Goal: Check status: Check status

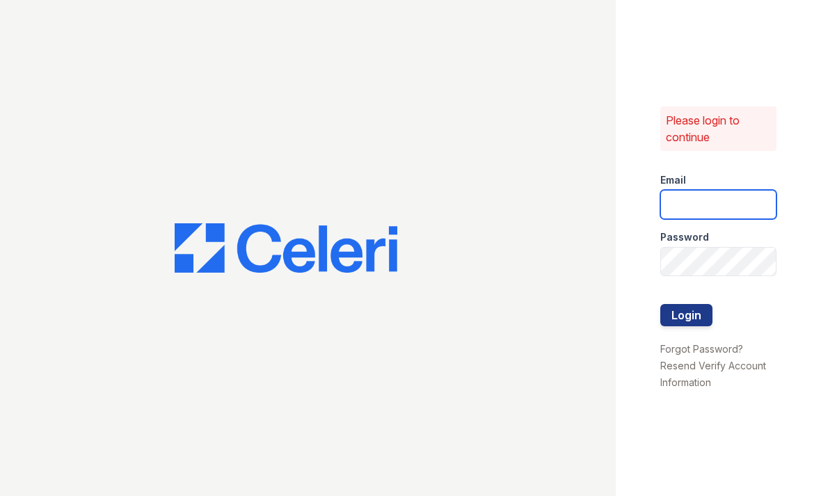
type input "[EMAIL_ADDRESS][DOMAIN_NAME]"
click at [686, 314] on button "Login" at bounding box center [686, 315] width 52 height 22
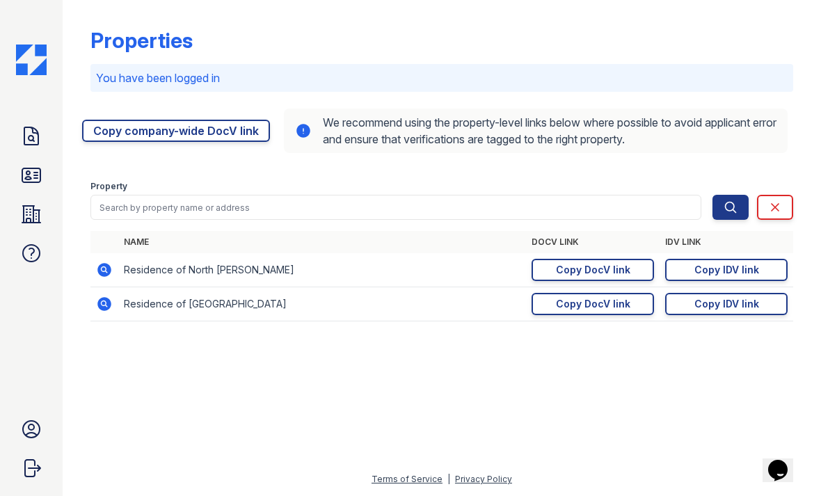
click at [21, 139] on icon at bounding box center [31, 136] width 22 height 22
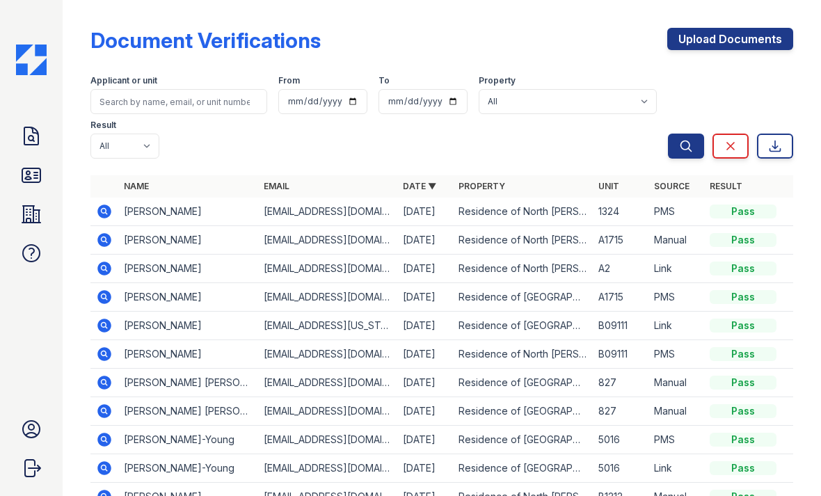
click at [106, 206] on icon at bounding box center [104, 212] width 14 height 14
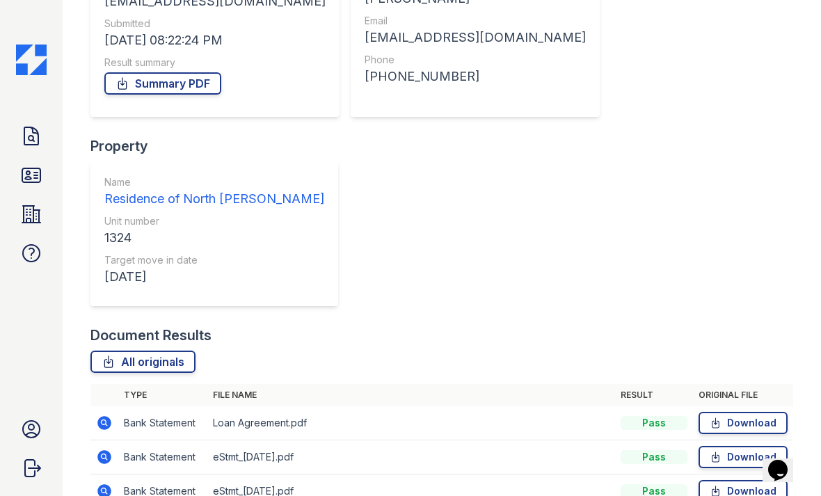
scroll to position [208, 0]
